Goal: Check status: Check status

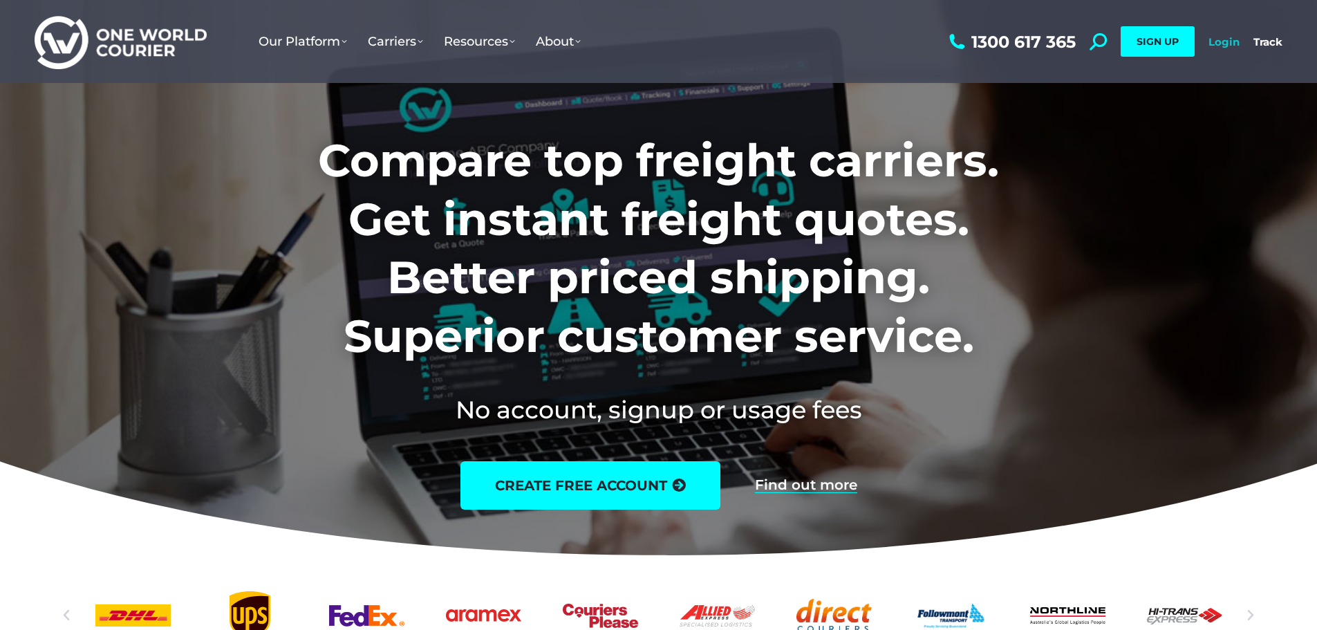
click at [1223, 42] on link "Login" at bounding box center [1224, 41] width 31 height 13
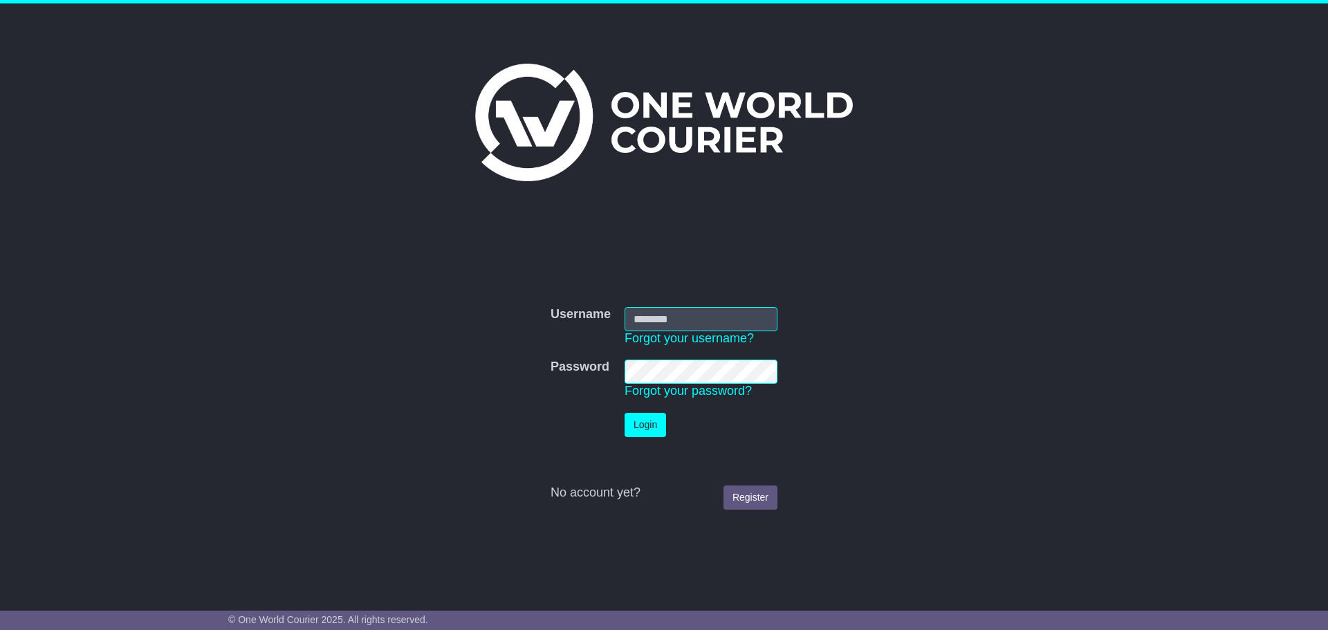
click at [683, 317] on input "Username" at bounding box center [700, 319] width 153 height 24
type input "**********"
click at [650, 422] on button "Login" at bounding box center [644, 425] width 41 height 24
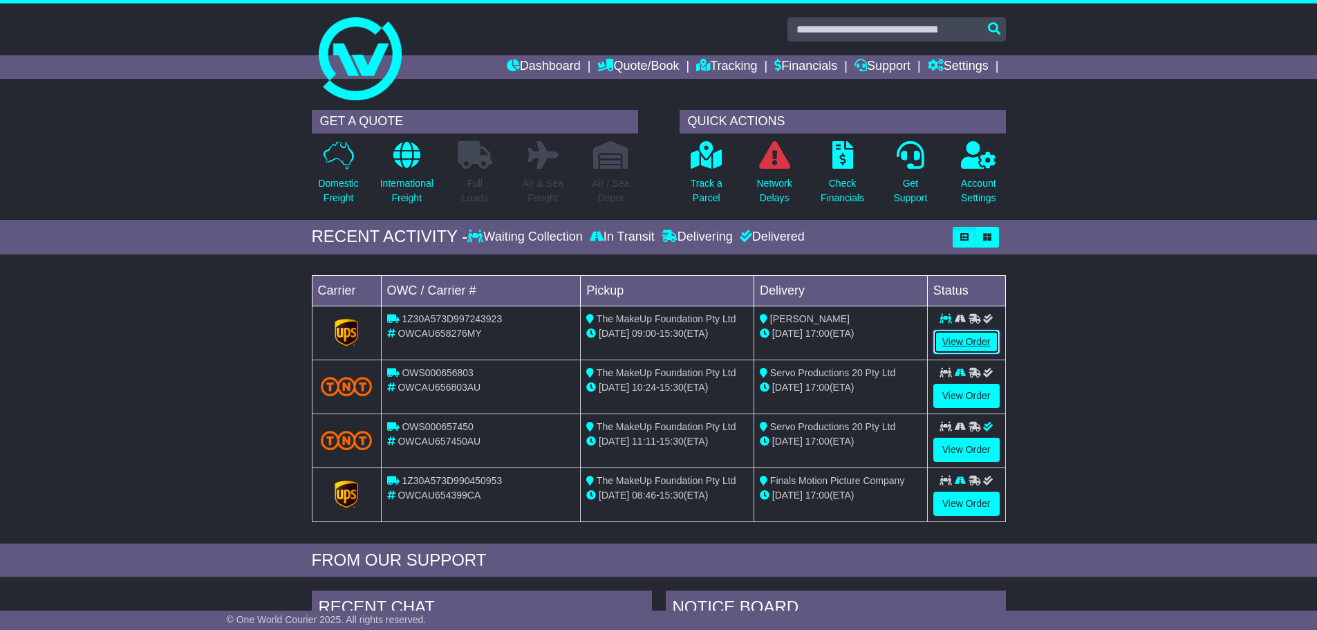
click at [970, 337] on link "View Order" at bounding box center [967, 342] width 66 height 24
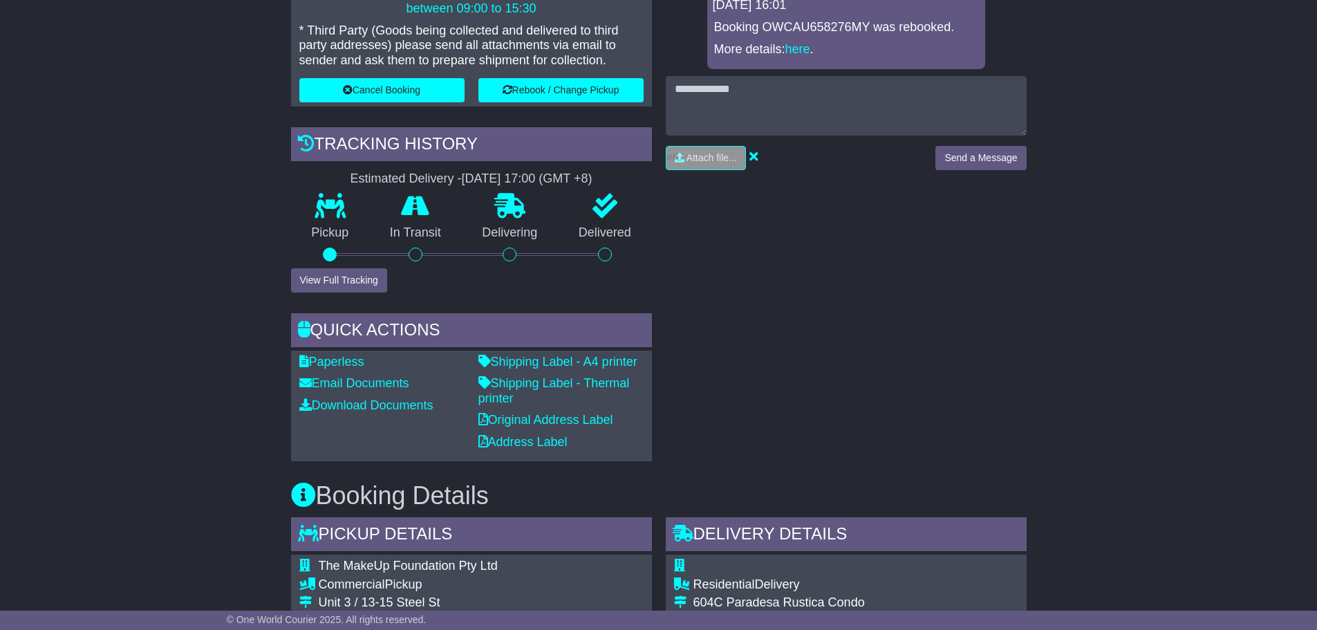
scroll to position [622, 0]
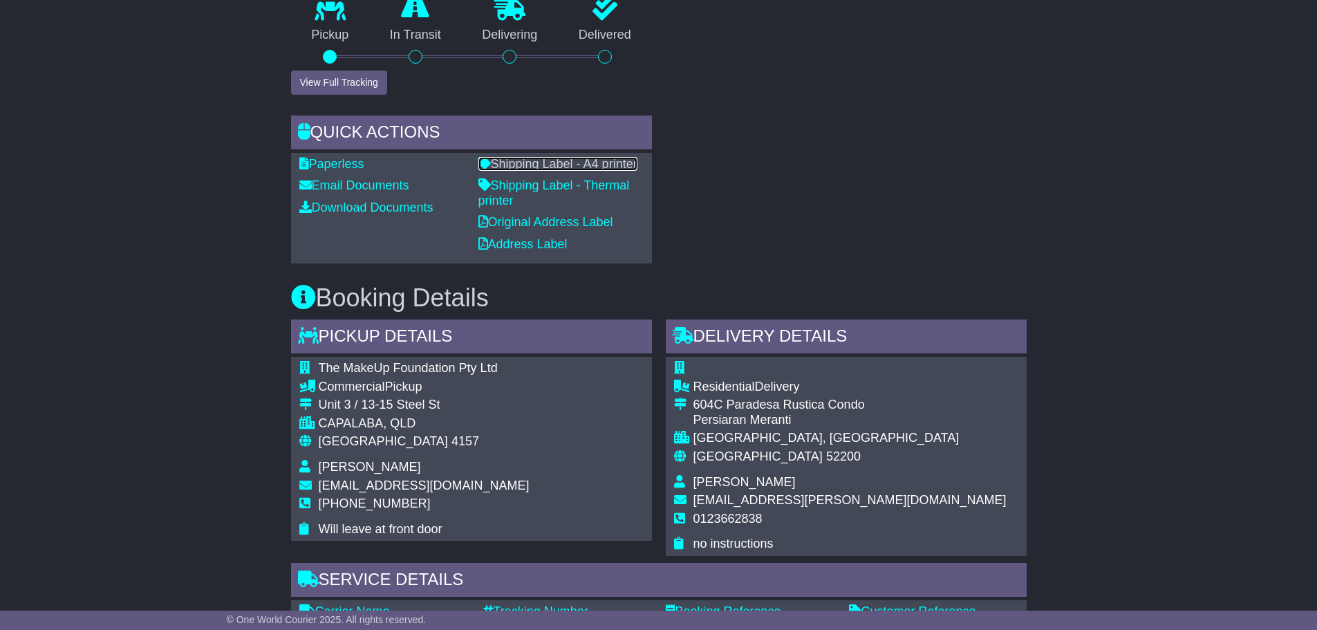
click at [575, 164] on link "Shipping Label - A4 printer" at bounding box center [558, 164] width 159 height 14
